Goal: Transaction & Acquisition: Purchase product/service

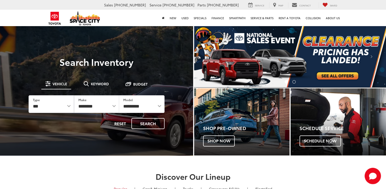
click at [296, 60] on img "carousel slide number 1 of 2" at bounding box center [290, 57] width 192 height 62
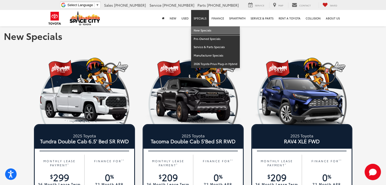
click at [200, 31] on link "New Specials" at bounding box center [215, 30] width 49 height 8
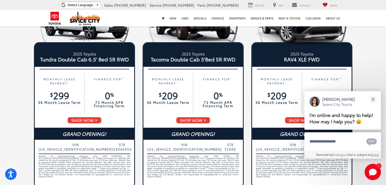
scroll to position [81, 0]
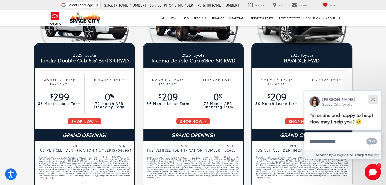
click at [374, 97] on div "Close" at bounding box center [373, 98] width 3 height 3
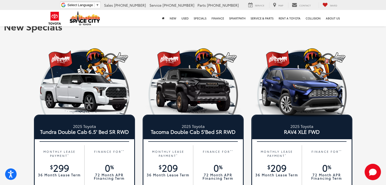
scroll to position [0, 0]
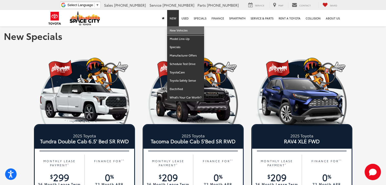
click at [179, 27] on link "New Vehicles" at bounding box center [185, 30] width 37 height 8
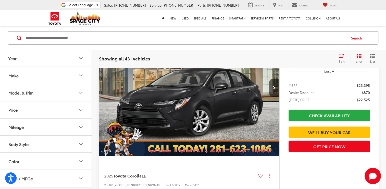
scroll to position [90, 0]
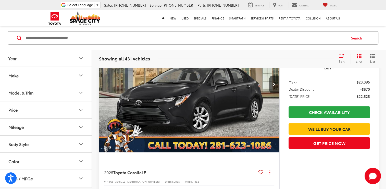
click at [76, 76] on button "Make" at bounding box center [46, 75] width 92 height 17
